Goal: Task Accomplishment & Management: Manage account settings

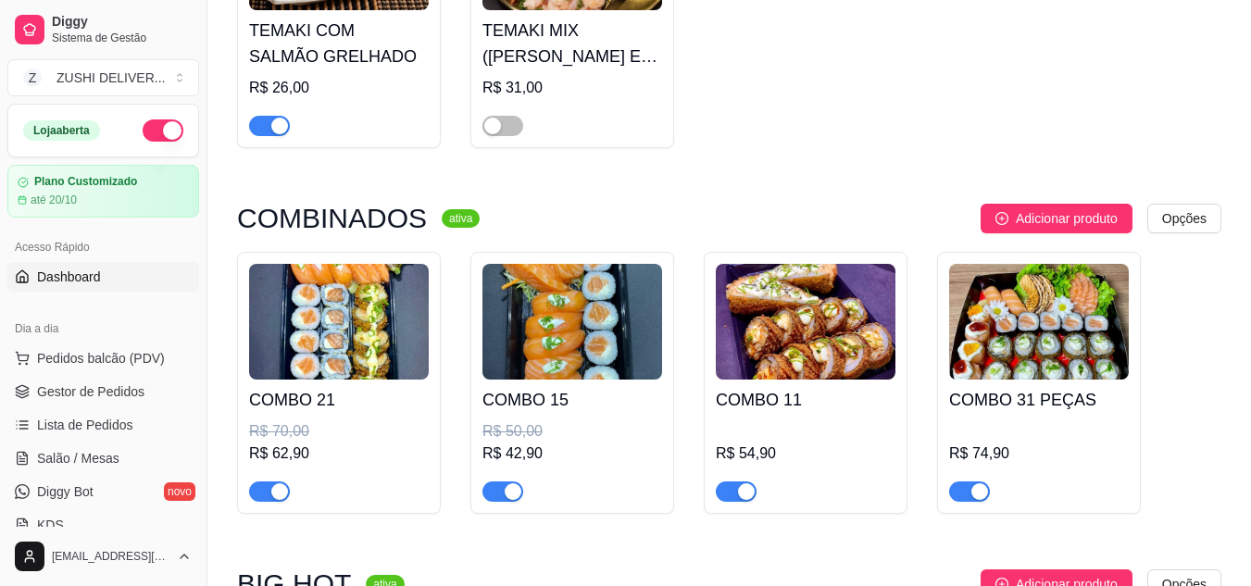
click at [64, 280] on span "Dashboard" at bounding box center [69, 277] width 64 height 19
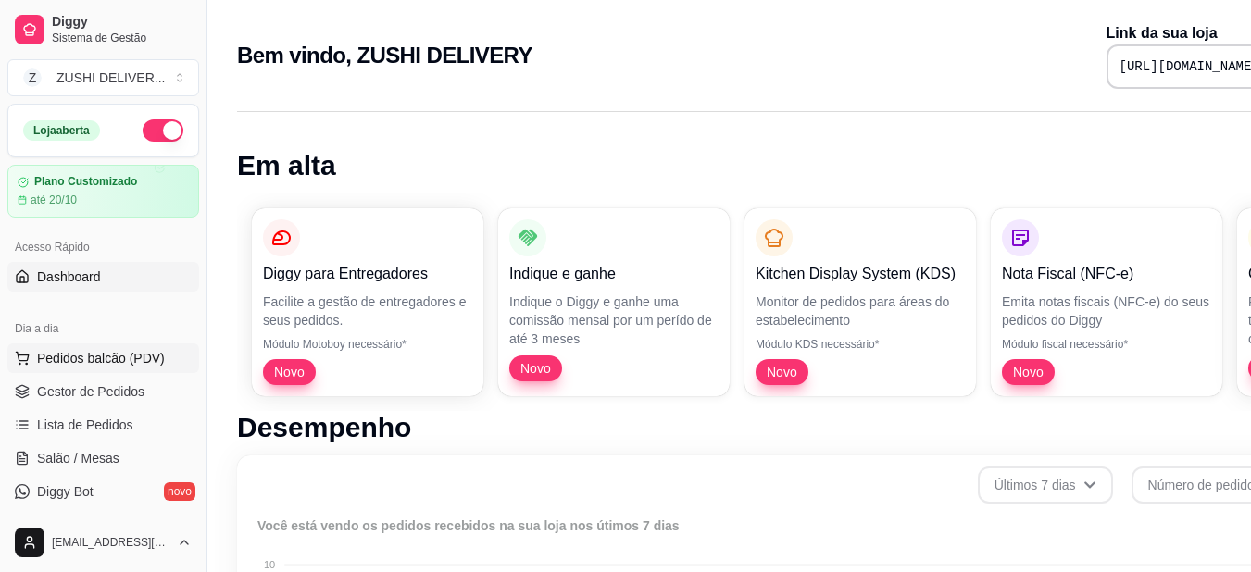
click at [88, 346] on button "Pedidos balcão (PDV)" at bounding box center [103, 359] width 192 height 30
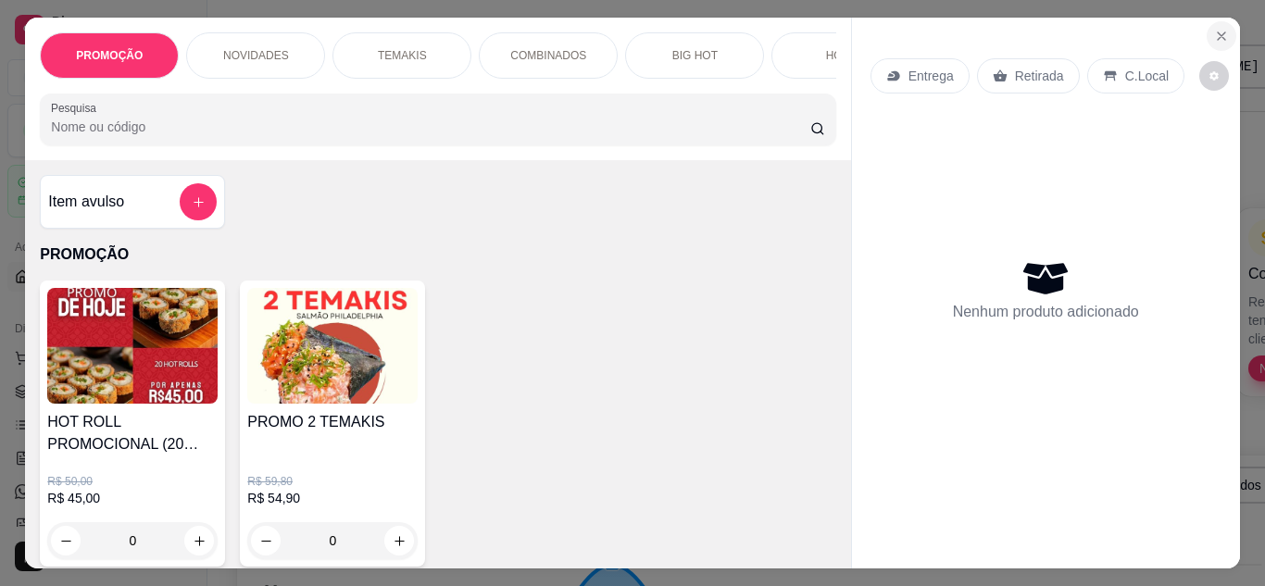
click at [1220, 29] on icon "Close" at bounding box center [1221, 36] width 15 height 15
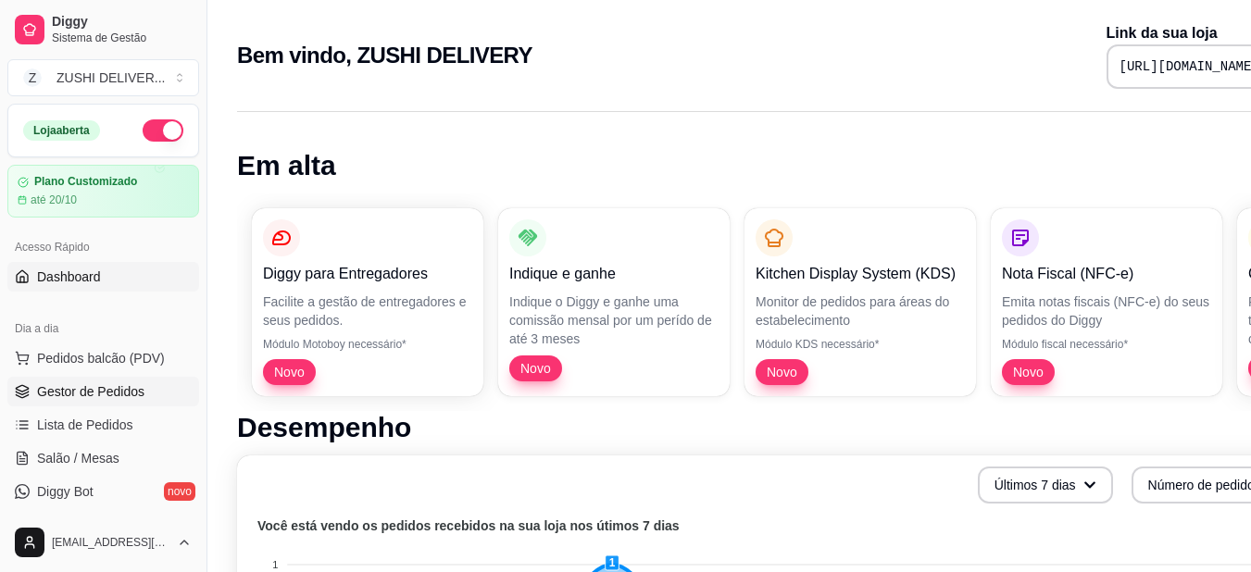
click at [71, 391] on span "Gestor de Pedidos" at bounding box center [90, 392] width 107 height 19
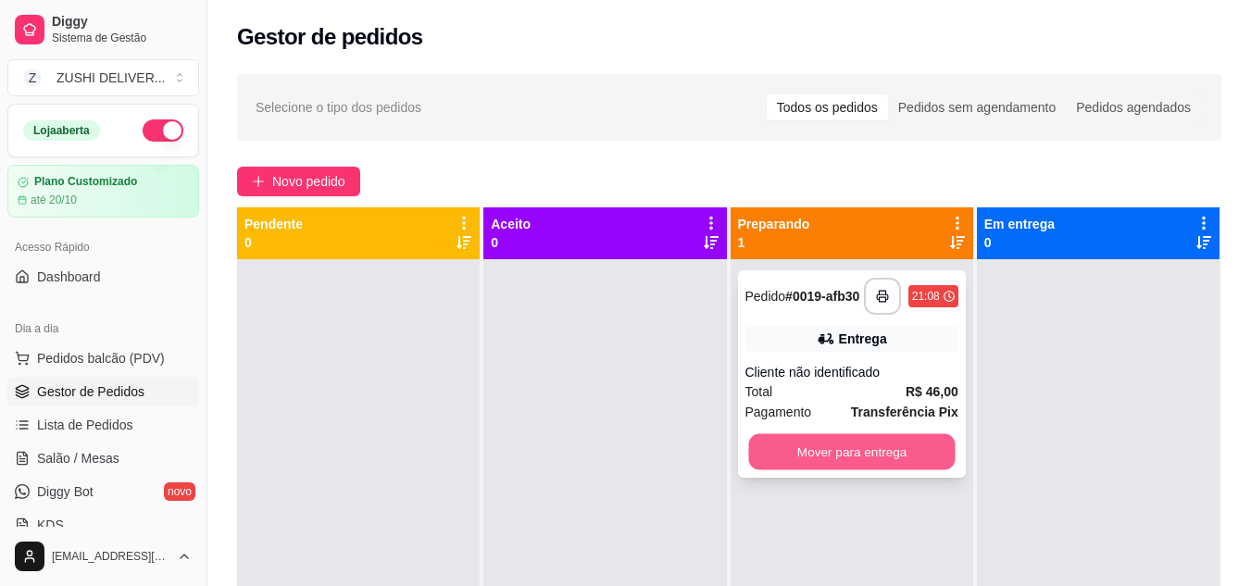
click at [879, 452] on button "Mover para entrega" at bounding box center [851, 452] width 207 height 36
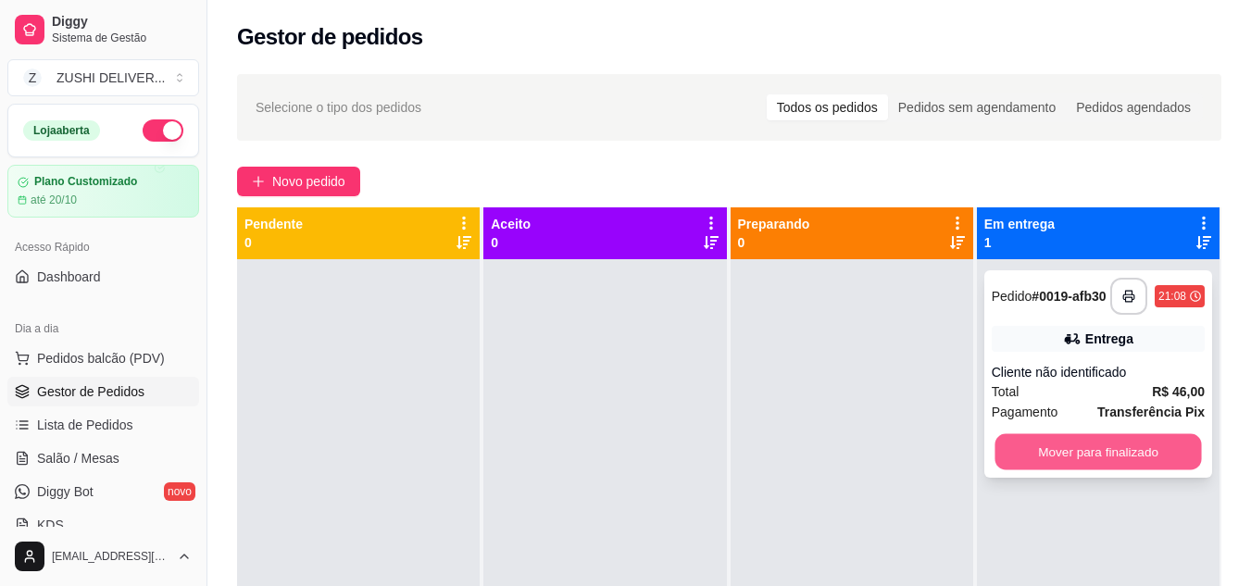
click at [1080, 451] on button "Mover para finalizado" at bounding box center [1098, 452] width 207 height 36
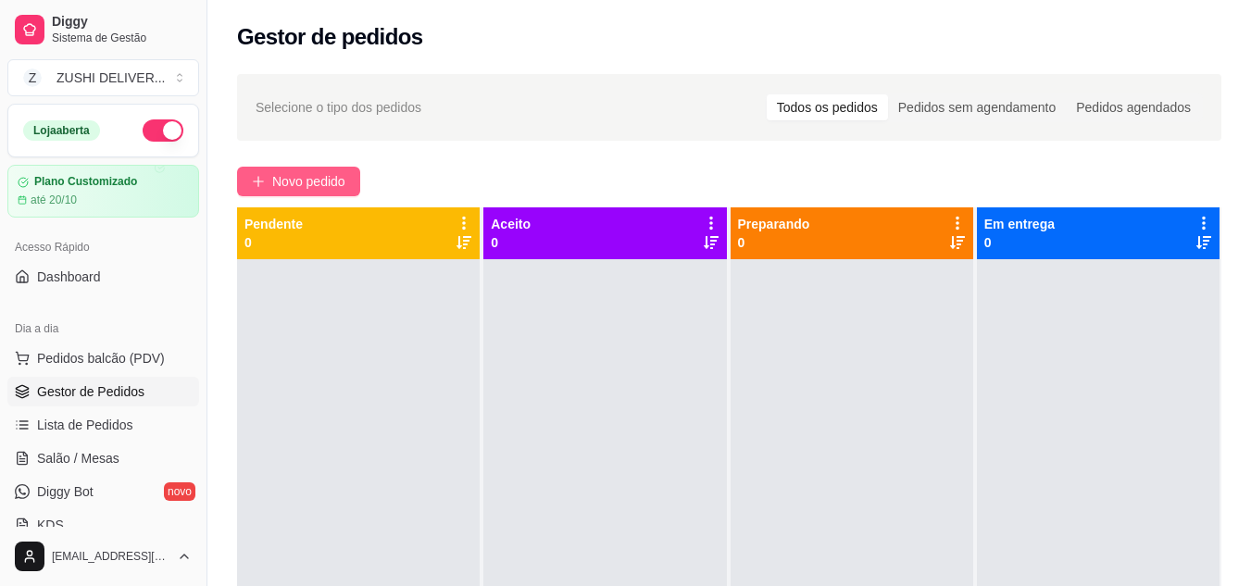
click at [283, 182] on span "Novo pedido" at bounding box center [308, 181] width 73 height 20
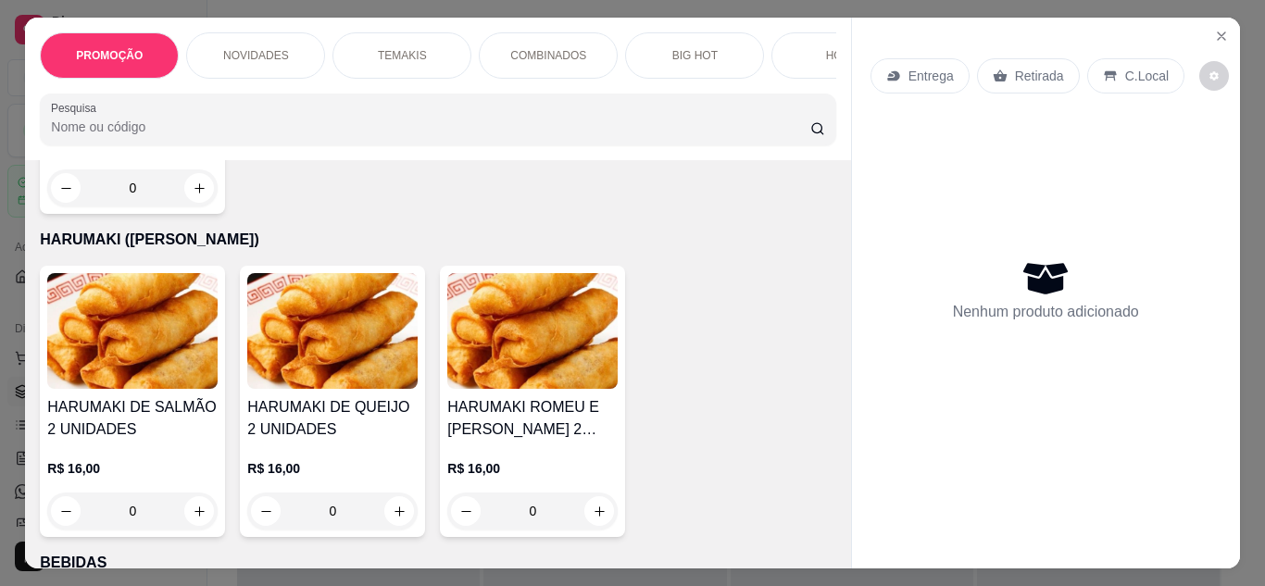
scroll to position [2266, 0]
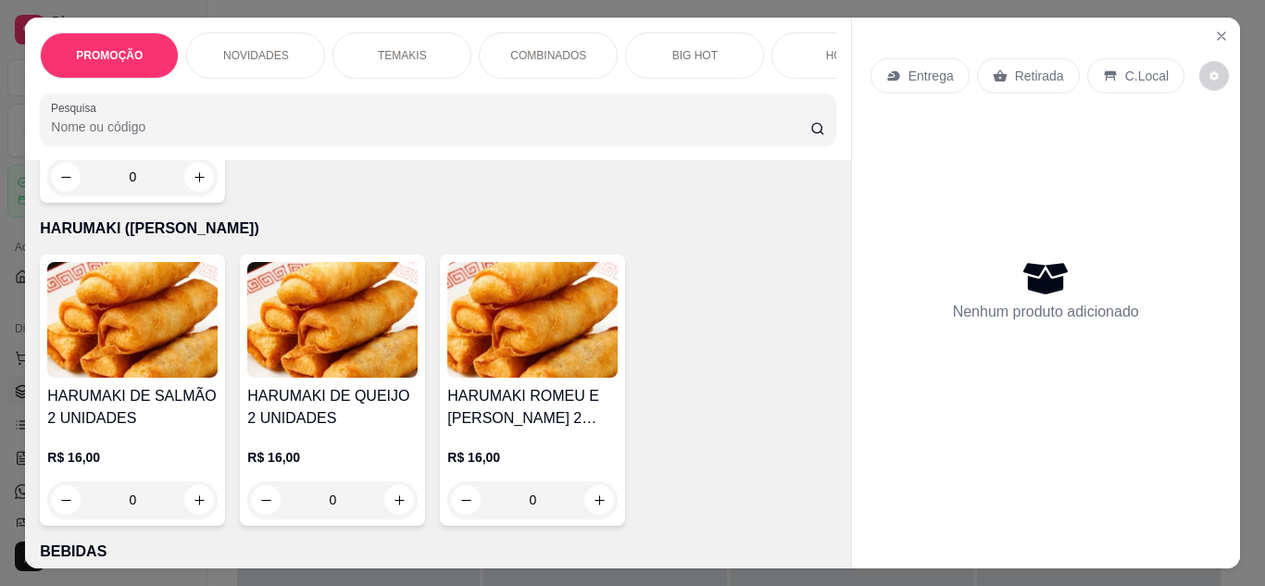
type input "1"
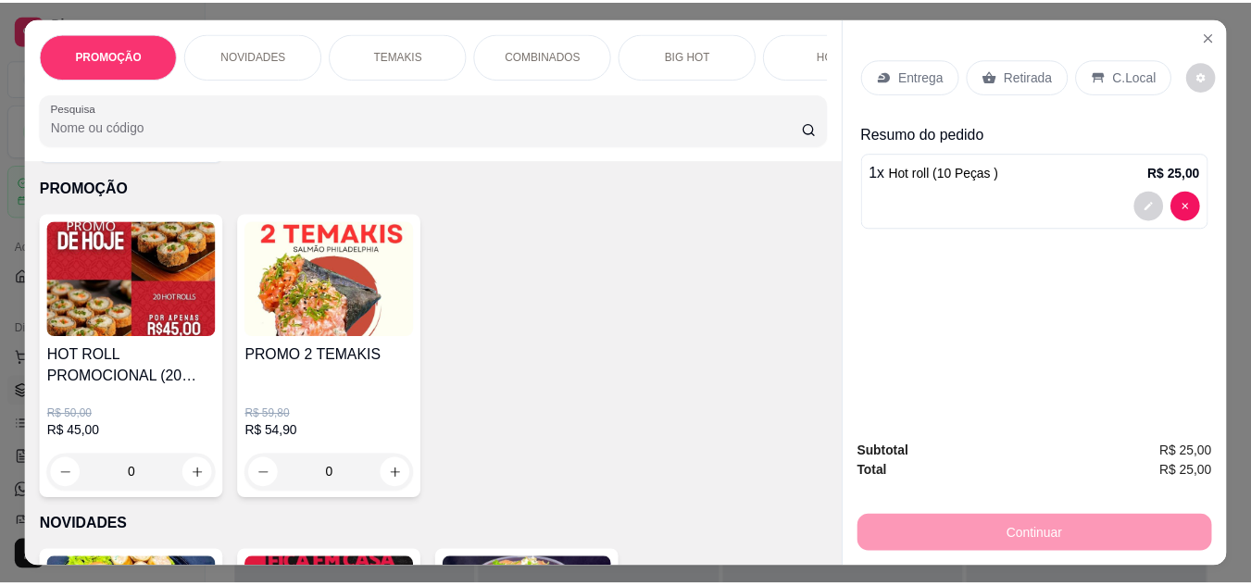
scroll to position [89, 0]
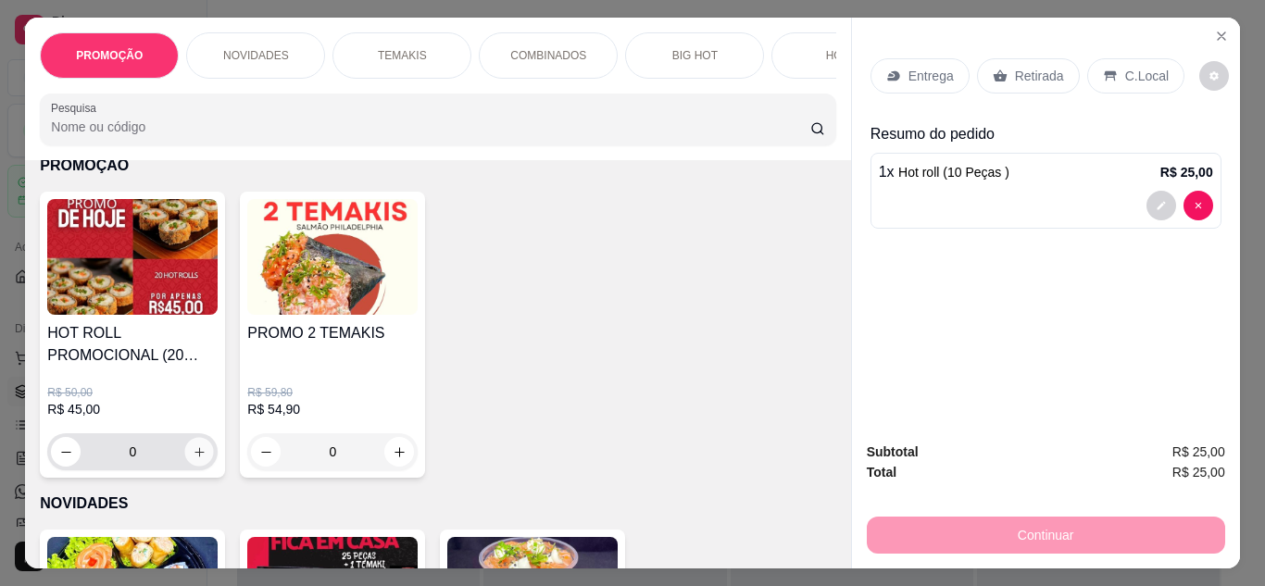
click at [193, 455] on icon "increase-product-quantity" at bounding box center [200, 453] width 14 height 14
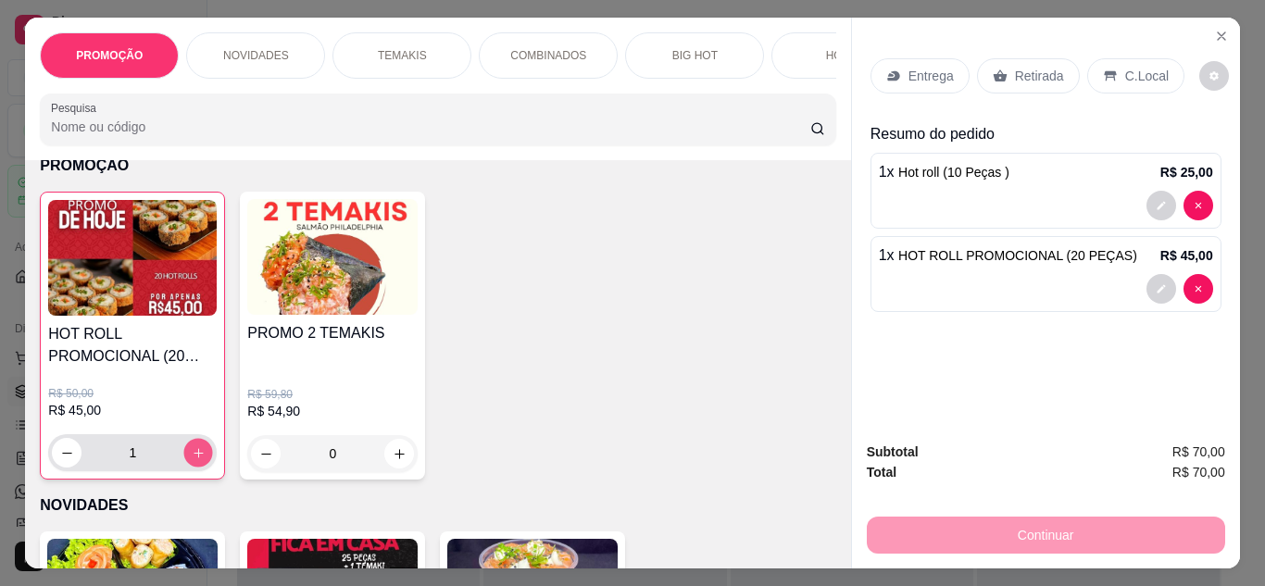
click at [192, 455] on icon "increase-product-quantity" at bounding box center [199, 453] width 14 height 14
type input "2"
click at [922, 77] on p "Entrega" at bounding box center [931, 76] width 45 height 19
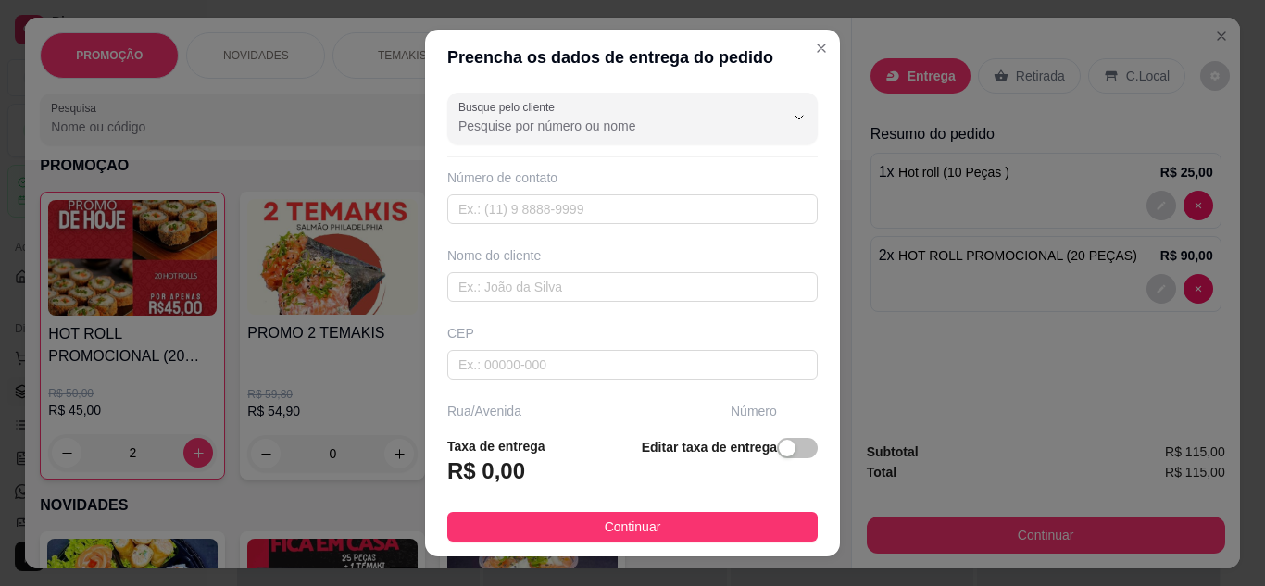
click at [492, 471] on h3 "R$ 0,00" at bounding box center [486, 472] width 78 height 30
click at [505, 473] on h3 "R$ 0,00" at bounding box center [486, 472] width 78 height 30
click at [779, 452] on div "button" at bounding box center [787, 448] width 17 height 17
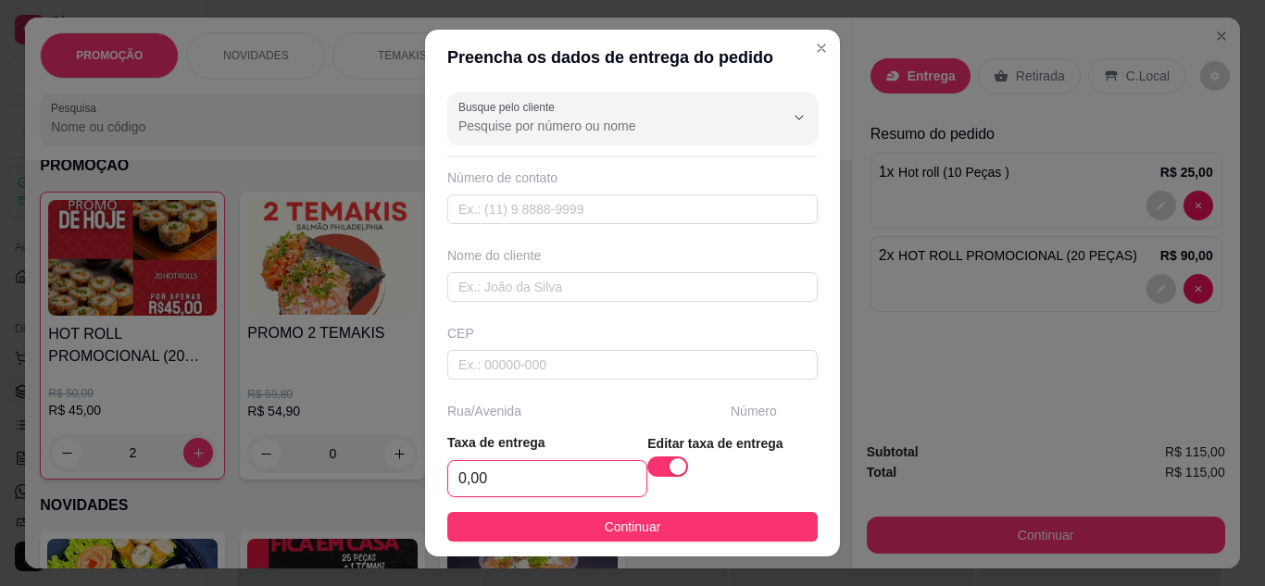
click at [535, 472] on input "0,00" at bounding box center [547, 478] width 198 height 35
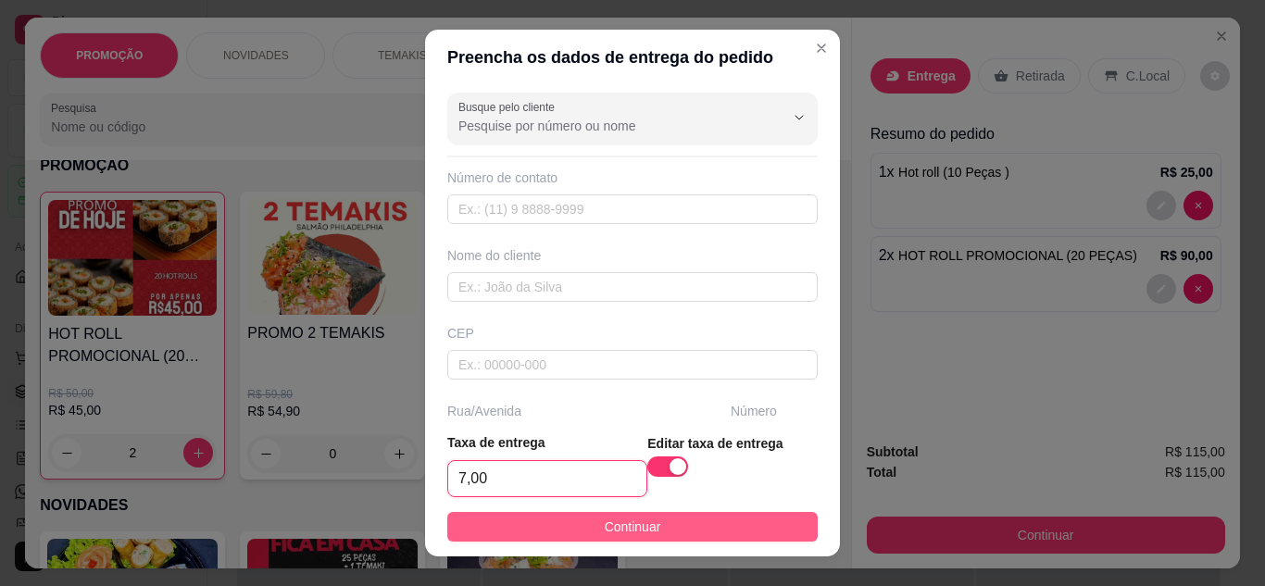
type input "7,00"
click at [631, 528] on span "Continuar" at bounding box center [633, 527] width 56 height 20
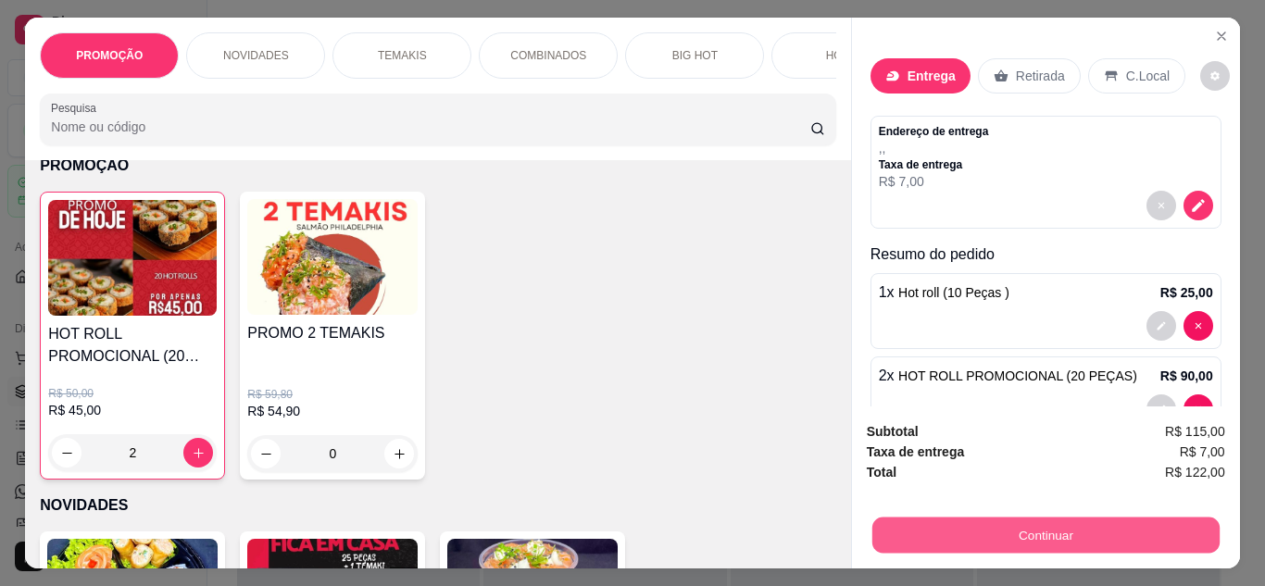
click at [996, 546] on button "Continuar" at bounding box center [1045, 536] width 347 height 36
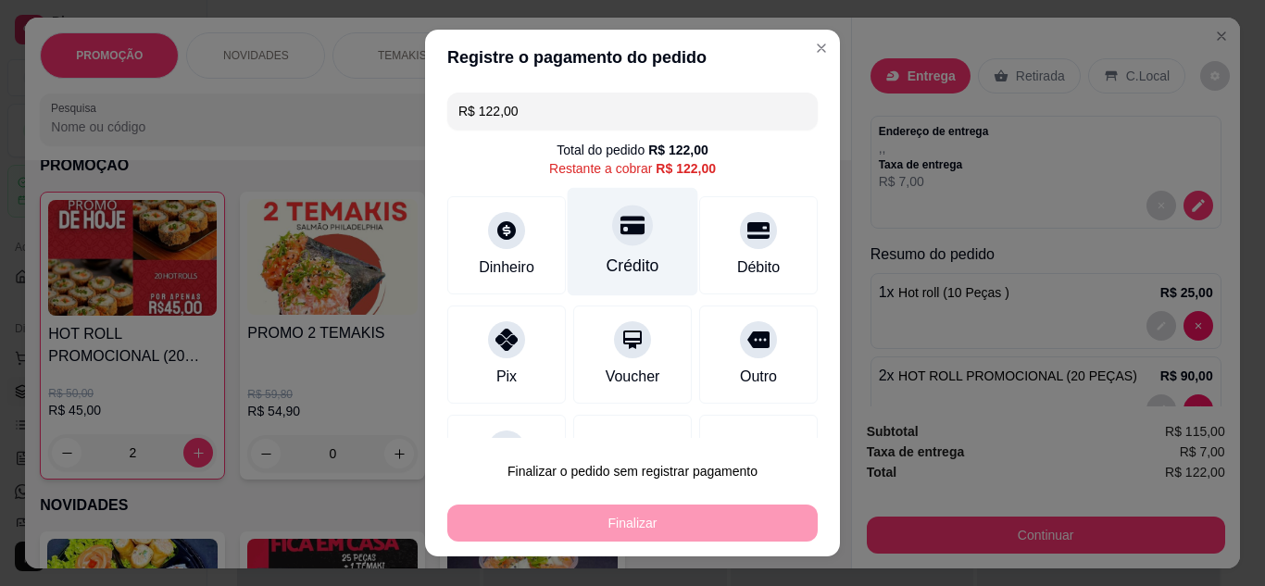
click at [624, 232] on icon at bounding box center [633, 225] width 24 height 19
type input "R$ 0,00"
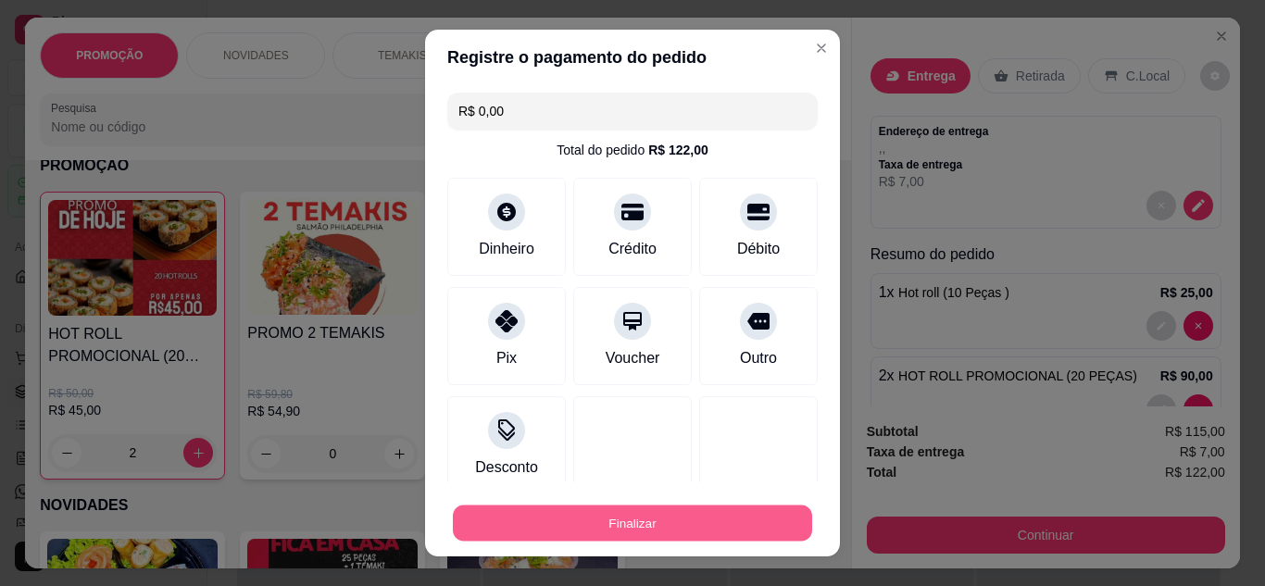
click at [634, 527] on button "Finalizar" at bounding box center [632, 524] width 359 height 36
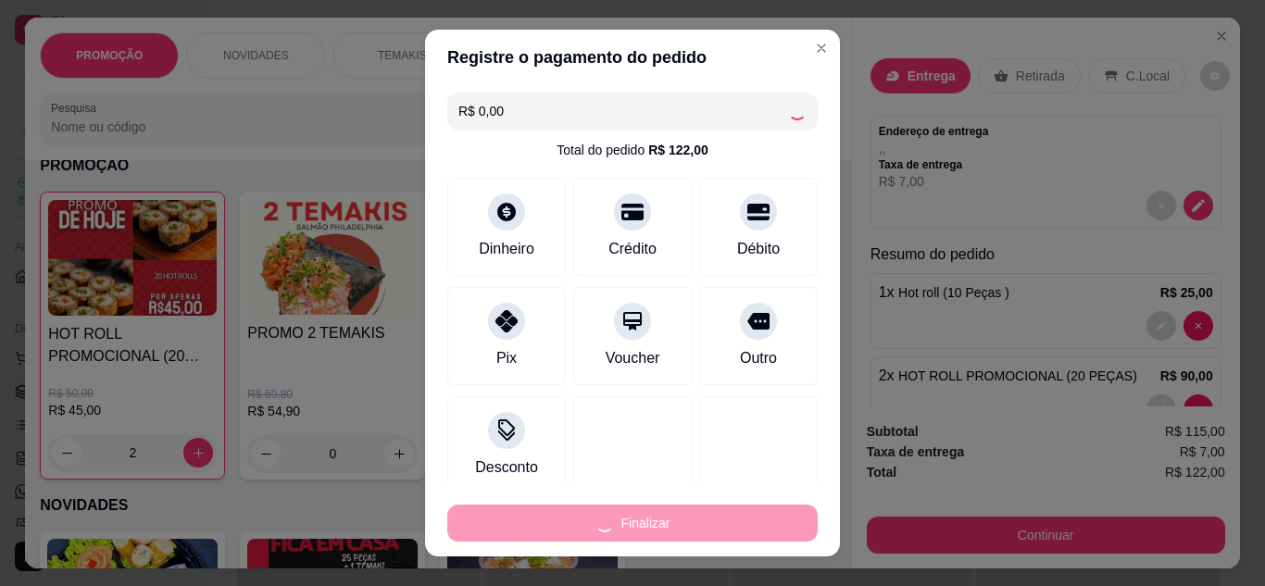
type input "0"
type input "-R$ 122,00"
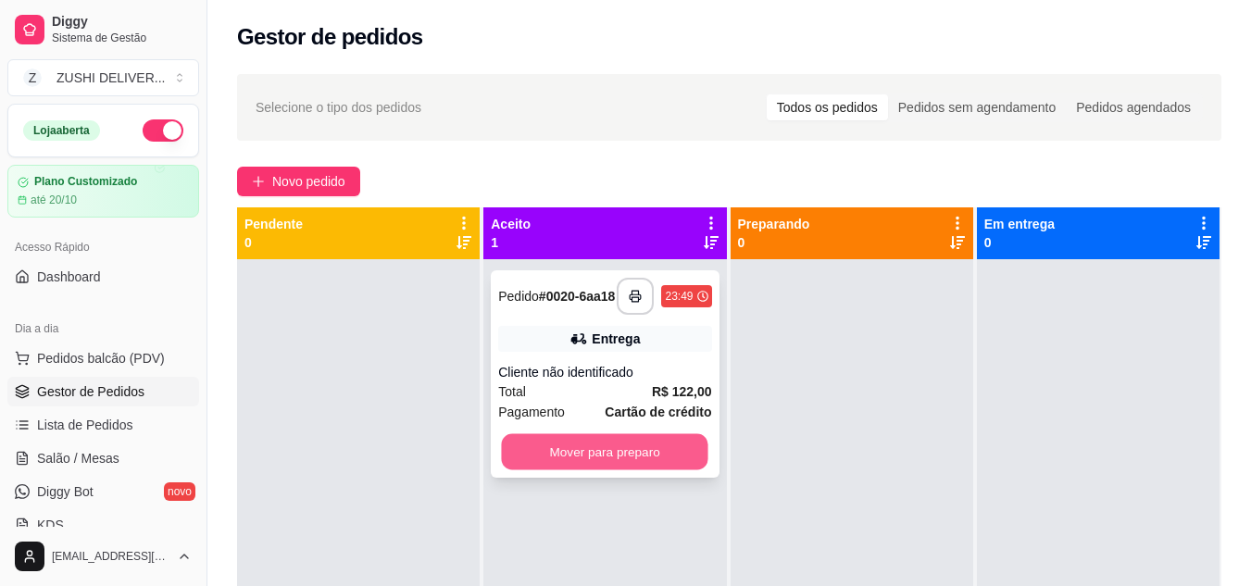
click at [596, 454] on button "Mover para preparo" at bounding box center [605, 452] width 207 height 36
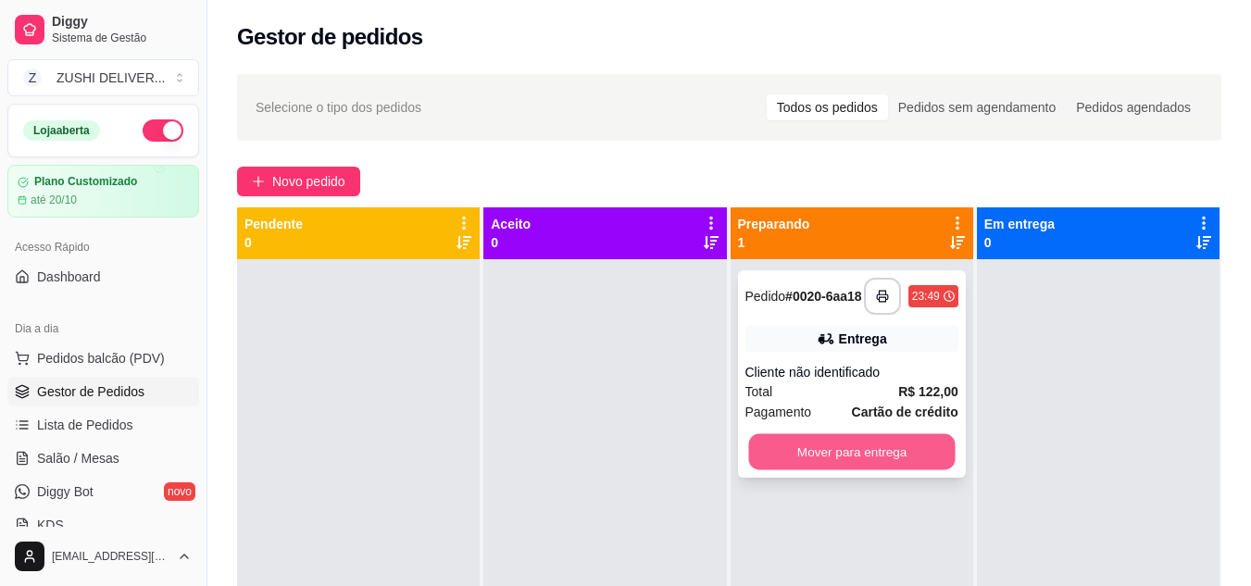
click at [849, 461] on button "Mover para entrega" at bounding box center [851, 452] width 207 height 36
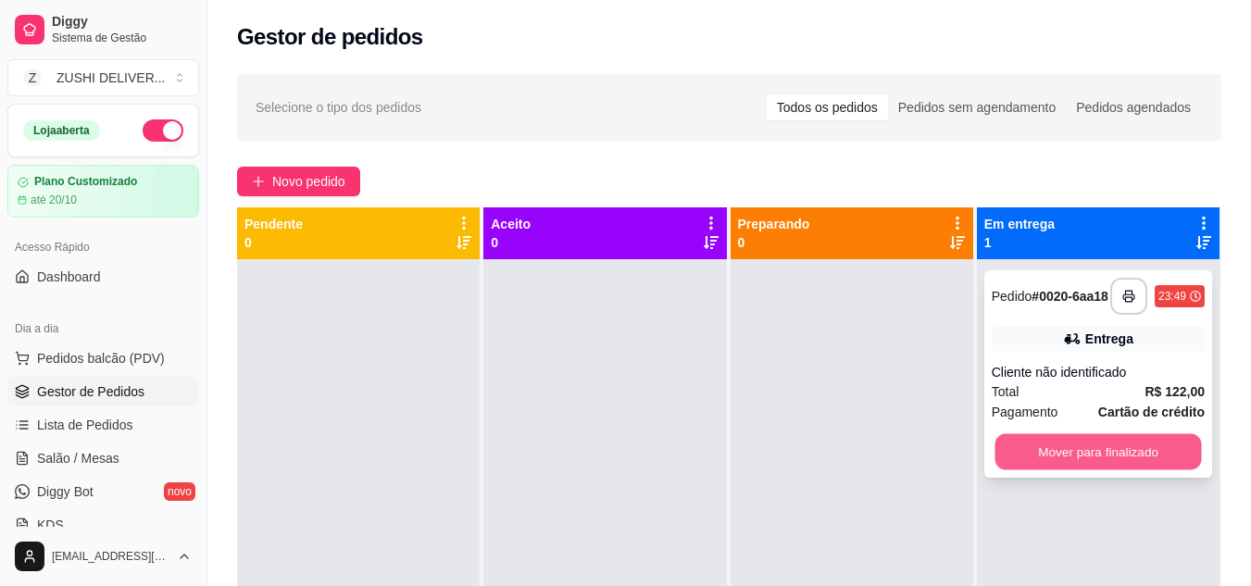
click at [1039, 458] on button "Mover para finalizado" at bounding box center [1098, 452] width 207 height 36
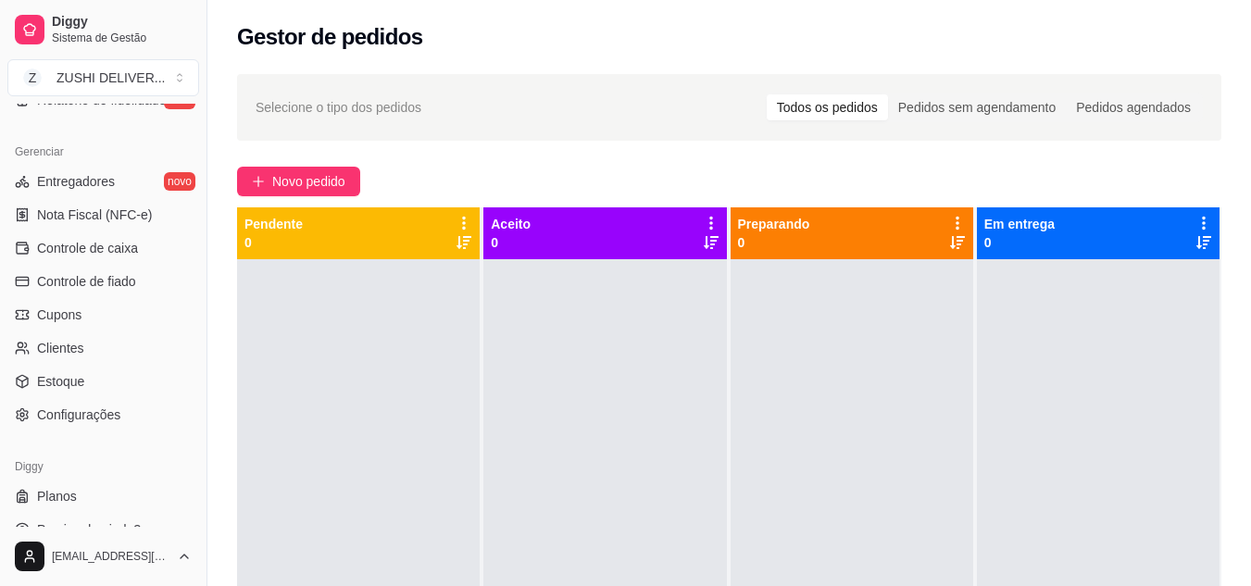
scroll to position [747, 0]
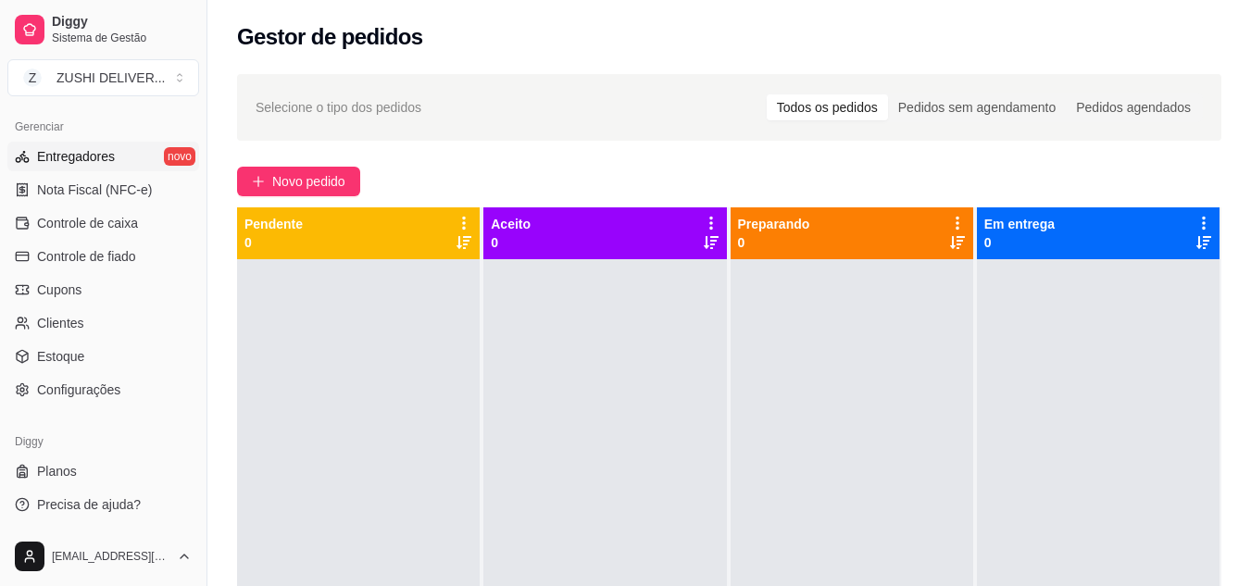
click at [141, 153] on link "Entregadores novo" at bounding box center [103, 157] width 192 height 30
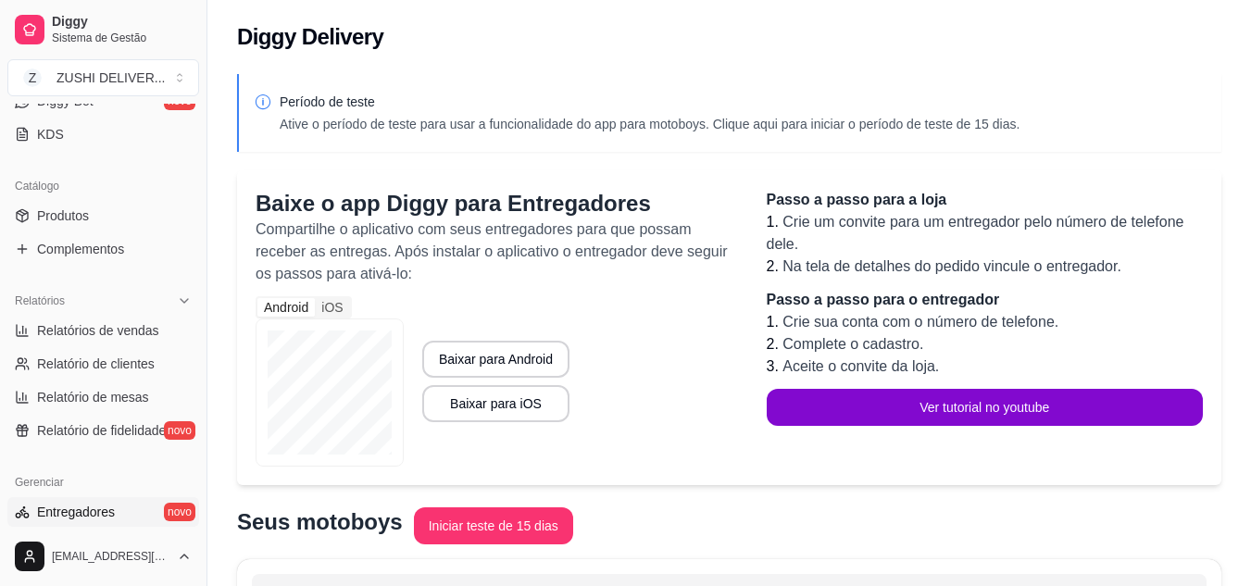
scroll to position [385, 0]
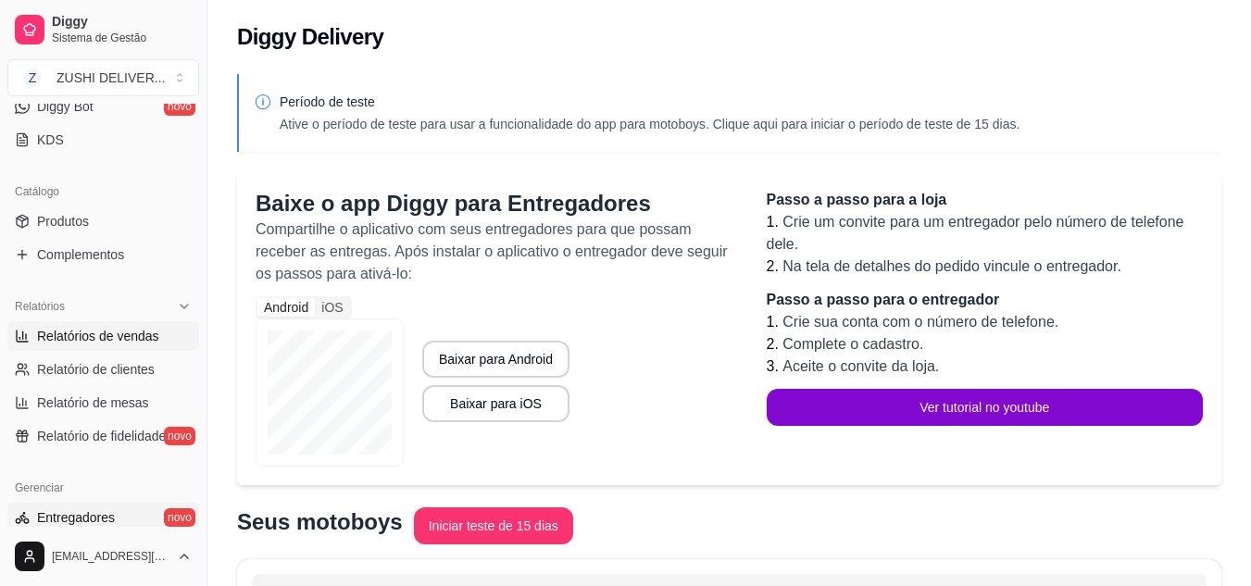
click at [133, 340] on span "Relatórios de vendas" at bounding box center [98, 336] width 122 height 19
select select "ALL"
select select "0"
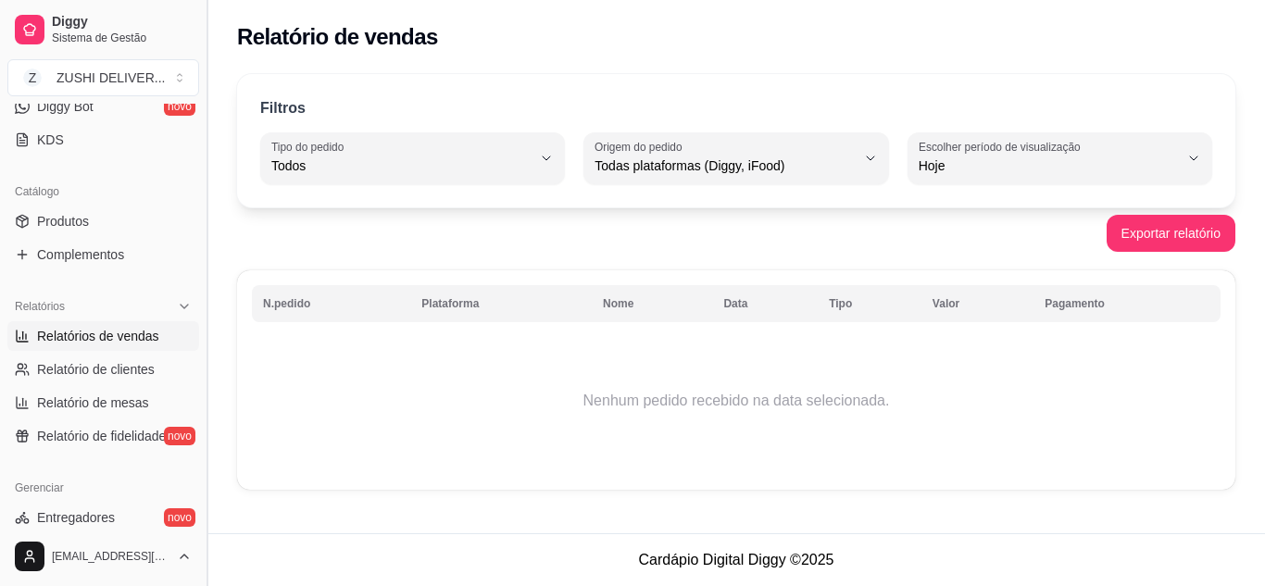
click at [203, 332] on button "Toggle Sidebar" at bounding box center [206, 293] width 15 height 586
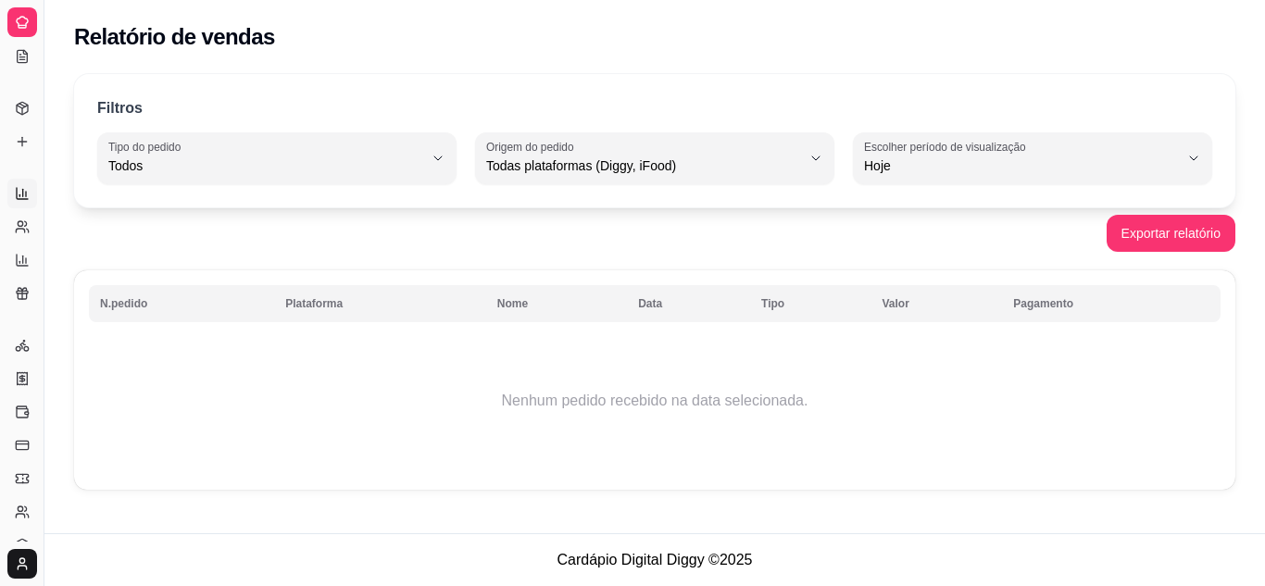
scroll to position [224, 0]
drag, startPoint x: 46, startPoint y: 270, endPoint x: 207, endPoint y: 289, distance: 162.3
click at [228, 294] on div "Diggy Sistema de Gestão Z ZUSHI DELIVER ... Loja aberta Plano Customizado até 2…" at bounding box center [632, 293] width 1265 height 586
click at [46, 239] on button "Toggle Sidebar" at bounding box center [43, 293] width 15 height 586
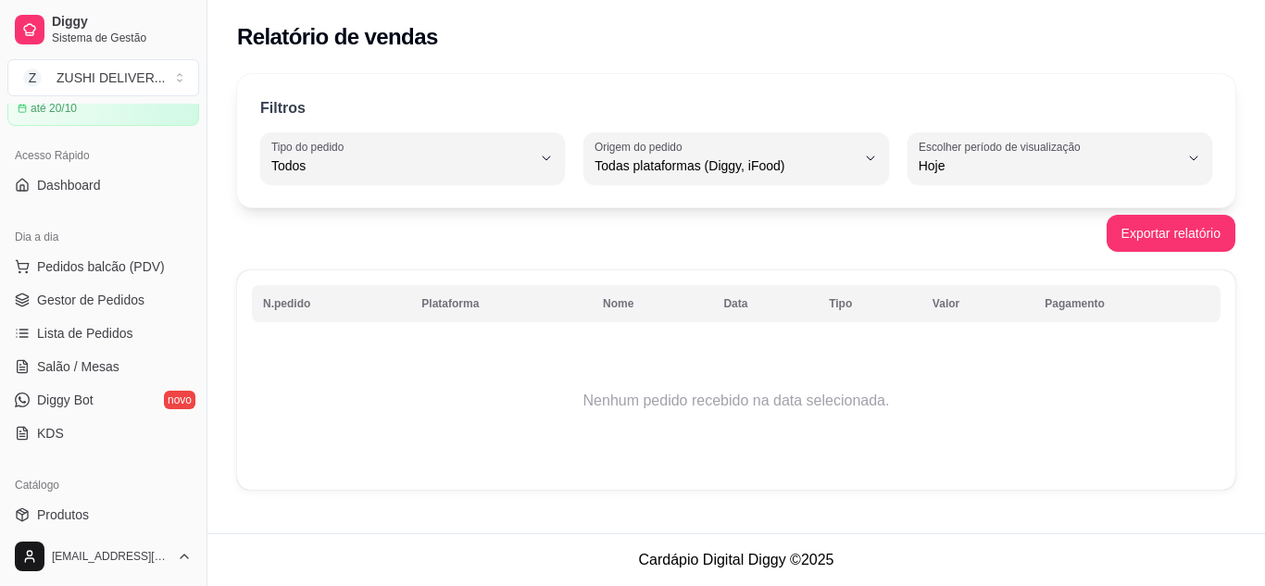
scroll to position [0, 0]
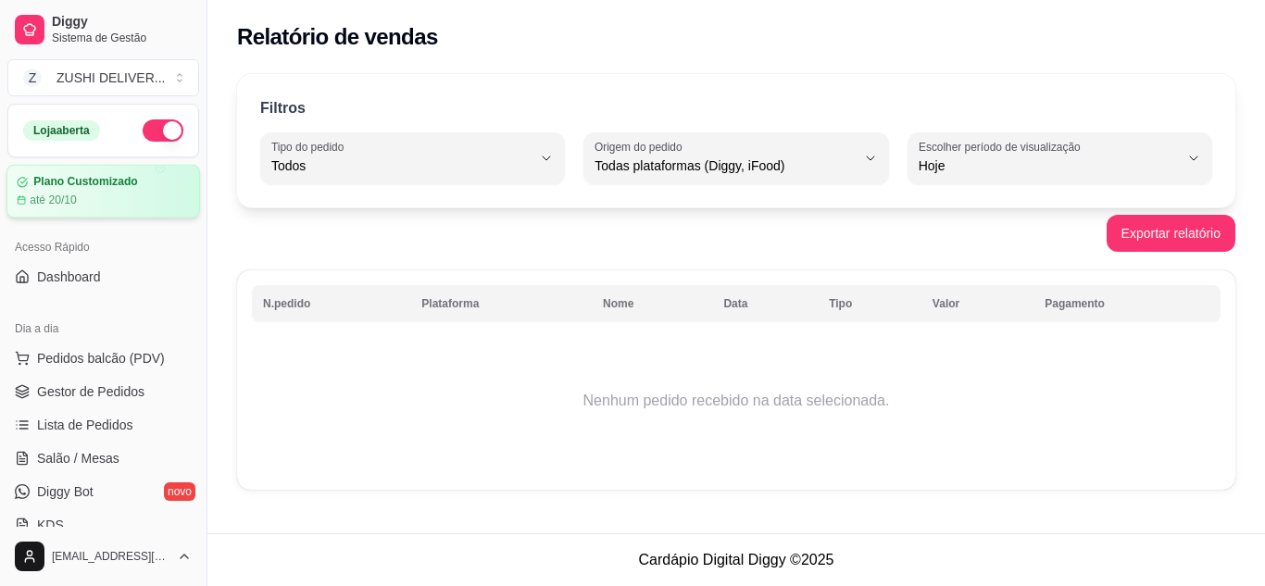
click at [101, 210] on div "Plano Customizado até 20/10" at bounding box center [103, 192] width 194 height 54
